Goal: Check status: Check status

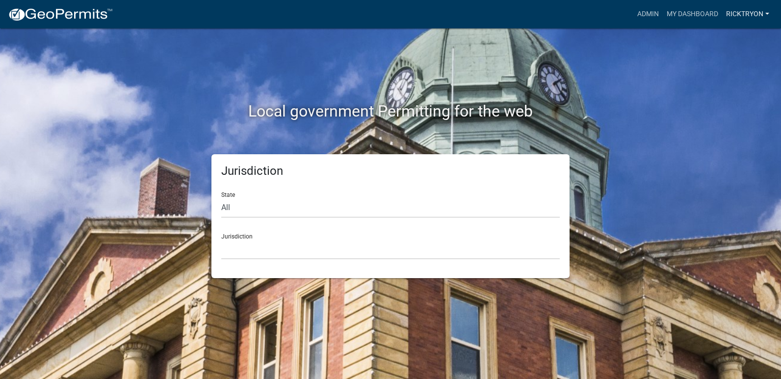
click at [731, 18] on link "ricktryon" at bounding box center [747, 14] width 51 height 19
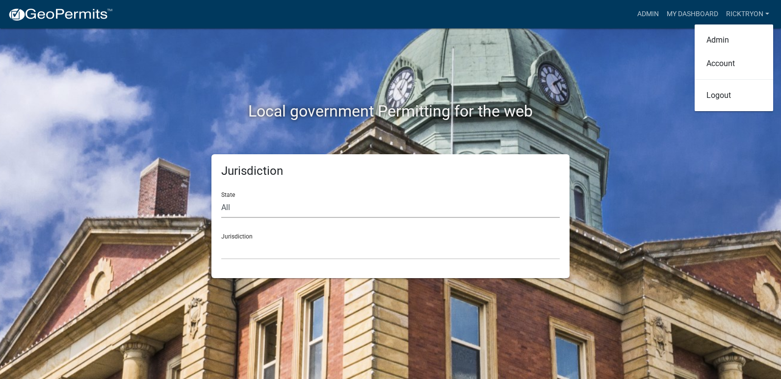
click at [316, 209] on select "All [US_STATE] [US_STATE] [US_STATE] [US_STATE] [US_STATE] [US_STATE] [US_STATE…" at bounding box center [390, 208] width 338 height 20
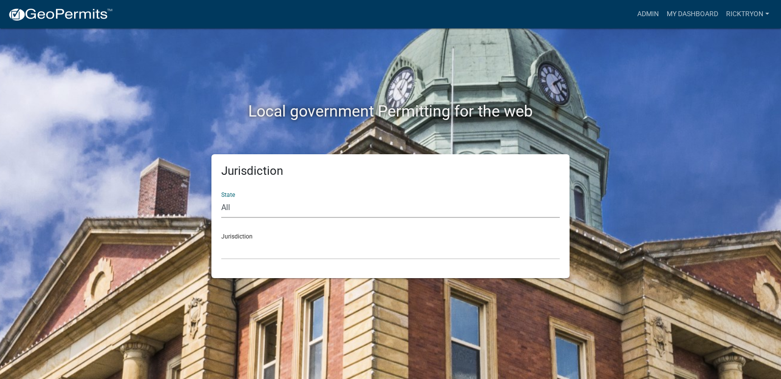
select select "[US_STATE]"
click at [221, 198] on select "All [US_STATE] [US_STATE] [US_STATE] [US_STATE] [US_STATE] [US_STATE] [US_STATE…" at bounding box center [390, 208] width 338 height 20
click at [291, 240] on select "City of [GEOGRAPHIC_DATA], [US_STATE] City of [GEOGRAPHIC_DATA], [US_STATE] Cit…" at bounding box center [390, 250] width 338 height 20
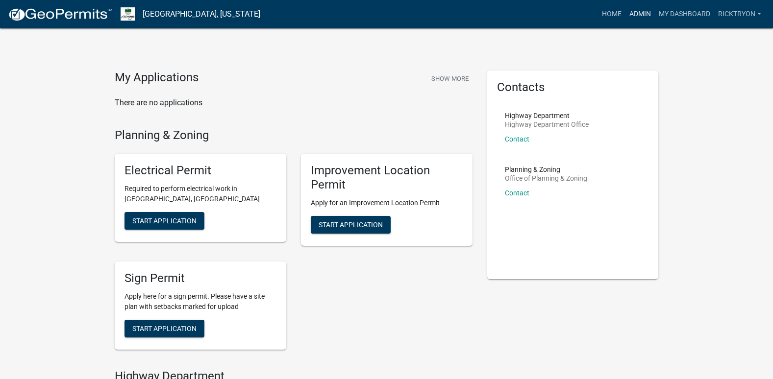
click at [636, 12] on link "Admin" at bounding box center [640, 14] width 29 height 19
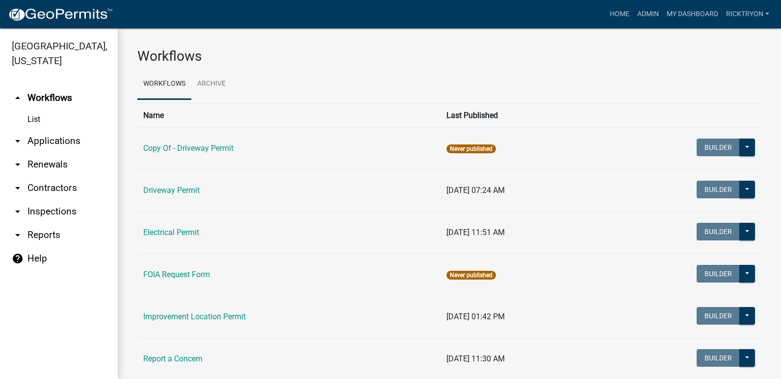
click at [22, 142] on icon "arrow_drop_down" at bounding box center [18, 141] width 12 height 12
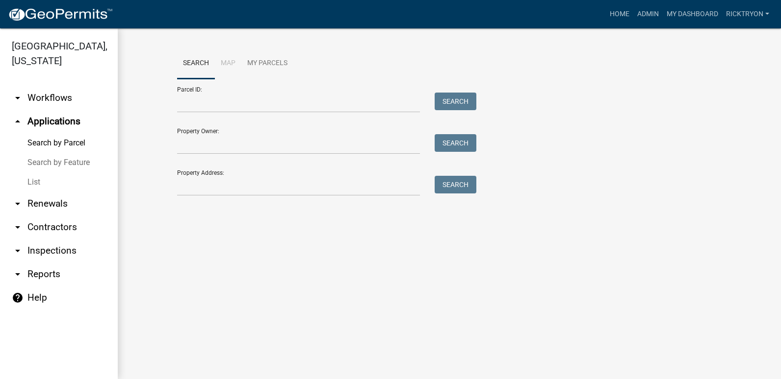
click at [33, 185] on link "List" at bounding box center [59, 183] width 118 height 20
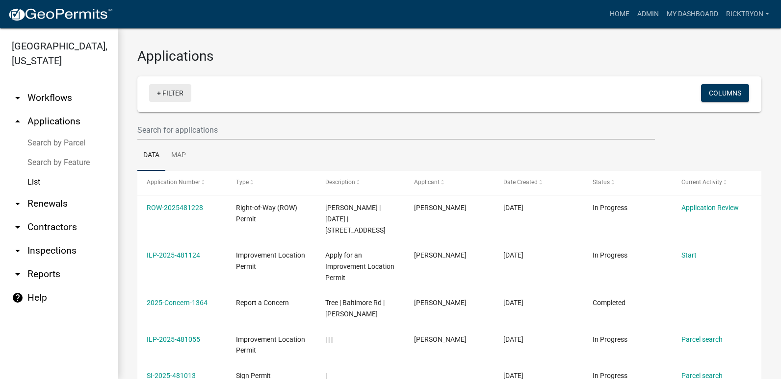
click at [171, 91] on link "+ Filter" at bounding box center [170, 93] width 42 height 18
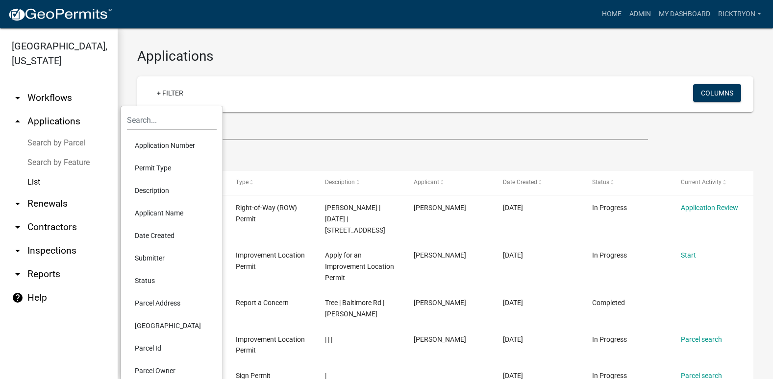
click at [175, 143] on li "Application Number" at bounding box center [172, 145] width 90 height 23
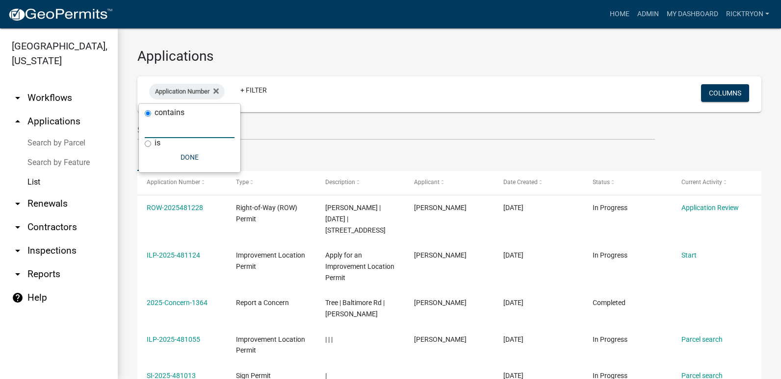
click at [172, 135] on input "text" at bounding box center [190, 128] width 90 height 20
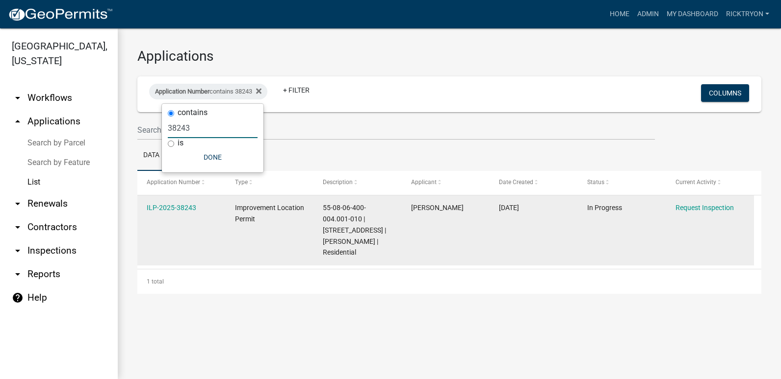
type input "38243"
click at [184, 204] on link "ILP-2025-38243" at bounding box center [172, 208] width 50 height 8
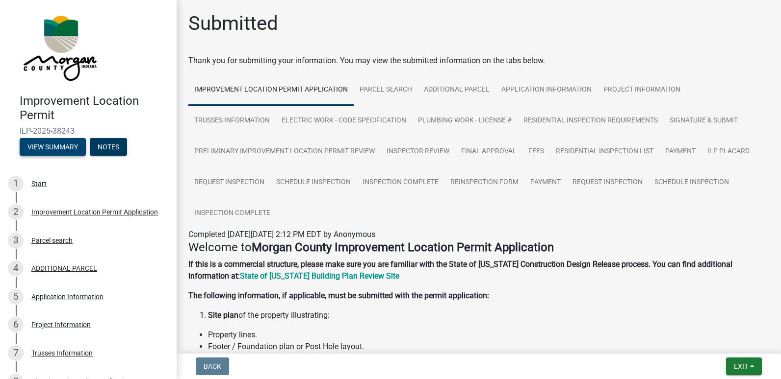
click at [63, 141] on button "View Summary" at bounding box center [53, 147] width 66 height 18
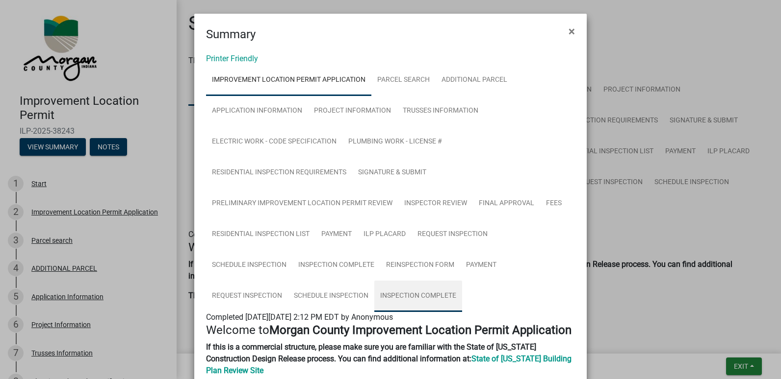
click at [420, 293] on link "Inspection Complete" at bounding box center [418, 296] width 88 height 31
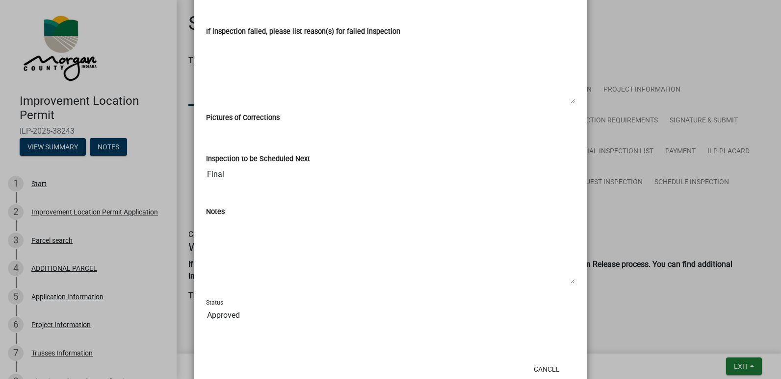
scroll to position [588, 0]
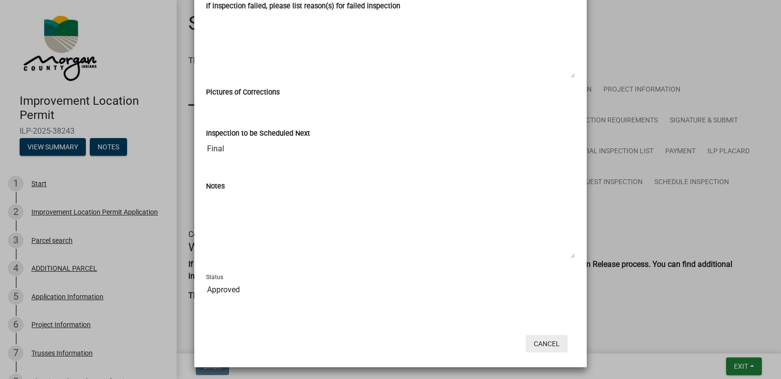
drag, startPoint x: 544, startPoint y: 342, endPoint x: 613, endPoint y: 347, distance: 68.8
click at [545, 342] on button "Cancel" at bounding box center [547, 344] width 42 height 18
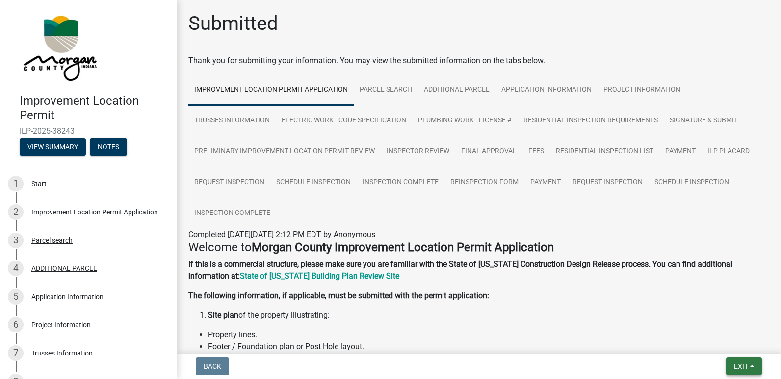
click at [738, 365] on span "Exit" at bounding box center [740, 367] width 14 height 8
click at [726, 343] on button "Save & Exit" at bounding box center [722, 341] width 78 height 24
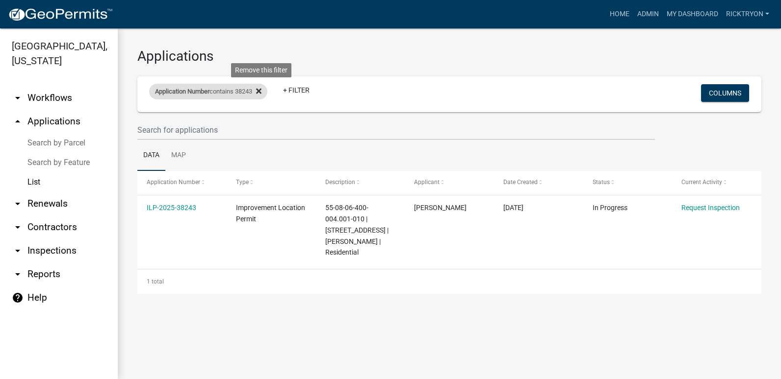
click at [261, 92] on icon at bounding box center [258, 90] width 5 height 5
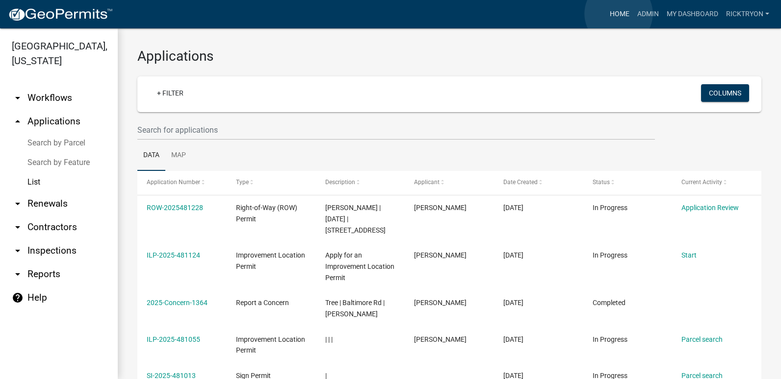
click at [618, 14] on link "Home" at bounding box center [618, 14] width 27 height 19
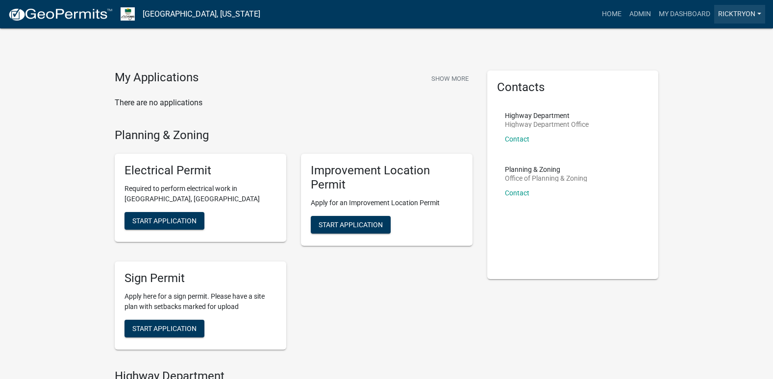
click at [724, 14] on link "ricktryon" at bounding box center [739, 14] width 51 height 19
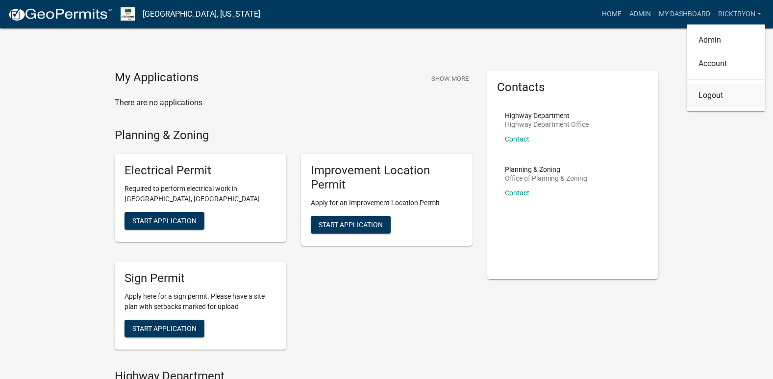
click at [712, 95] on link "Logout" at bounding box center [726, 96] width 78 height 24
